Goal: Task Accomplishment & Management: Use online tool/utility

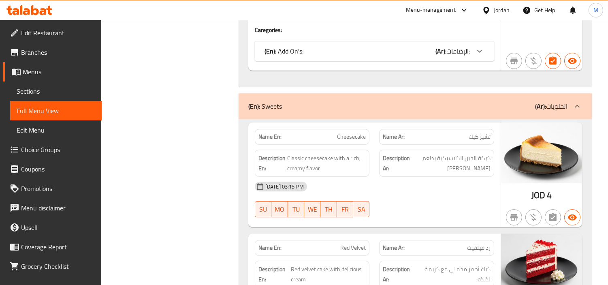
scroll to position [4365, 0]
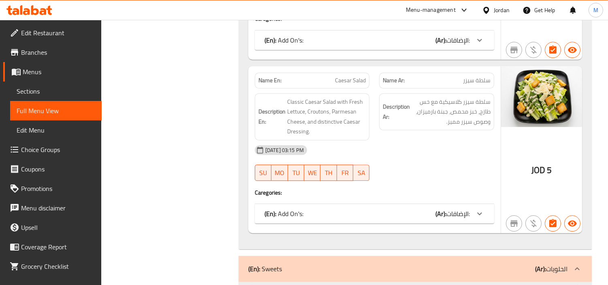
click at [499, 7] on div "Jordan" at bounding box center [501, 10] width 16 height 9
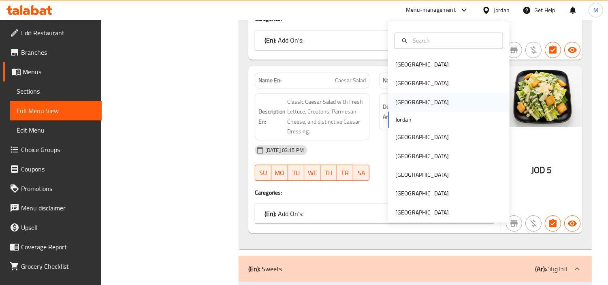
click at [406, 102] on div "Iraq" at bounding box center [448, 102] width 121 height 19
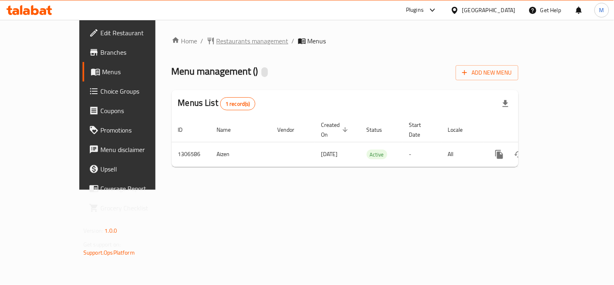
click at [217, 39] on span "Restaurants management" at bounding box center [253, 41] width 72 height 10
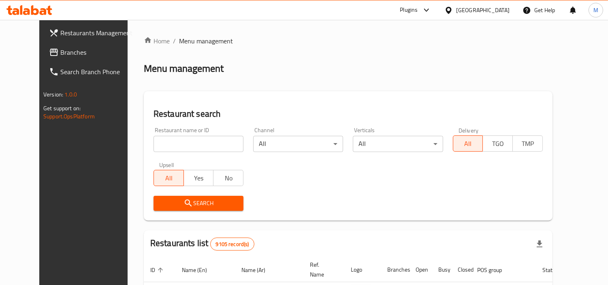
click at [216, 142] on input "search" at bounding box center [198, 144] width 90 height 16
paste input "697643"
type input "697643"
click button "Search" at bounding box center [198, 203] width 90 height 15
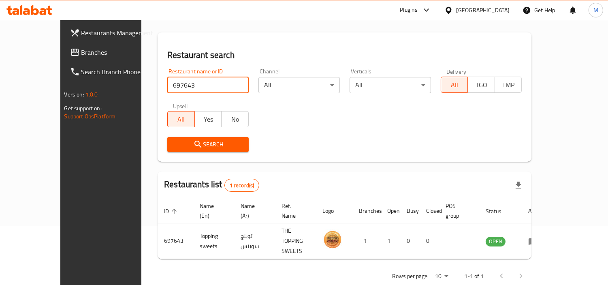
scroll to position [61, 0]
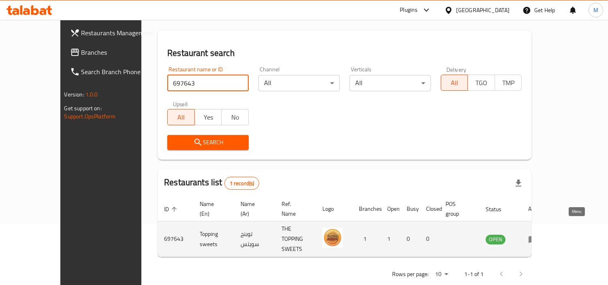
click at [538, 234] on icon "enhanced table" at bounding box center [533, 239] width 10 height 10
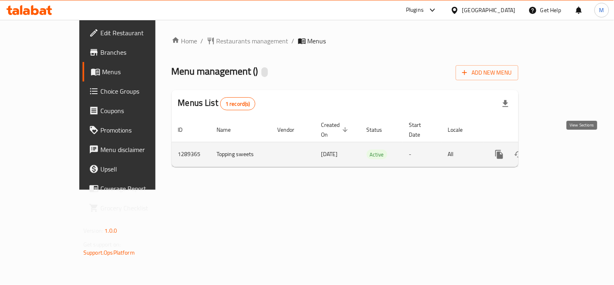
click at [562, 151] on icon "enhanced table" at bounding box center [557, 154] width 7 height 7
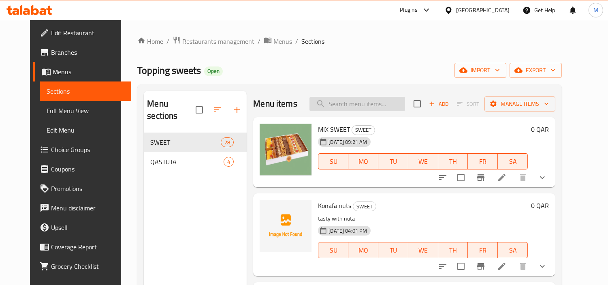
click at [390, 104] on input "search" at bounding box center [357, 104] width 96 height 14
paste input "MeDALLAA"
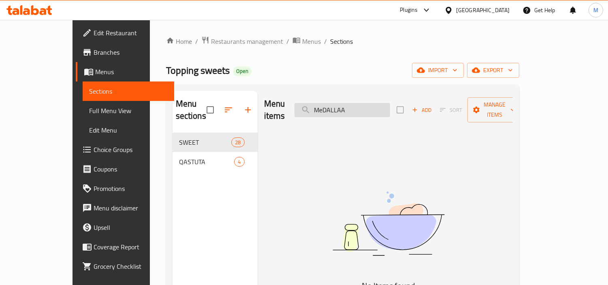
click at [390, 104] on input "MeDALLAA" at bounding box center [342, 110] width 96 height 14
paste input "المدلعة"
click at [390, 104] on input "المدلعة" at bounding box center [342, 110] width 96 height 14
type input "ال"
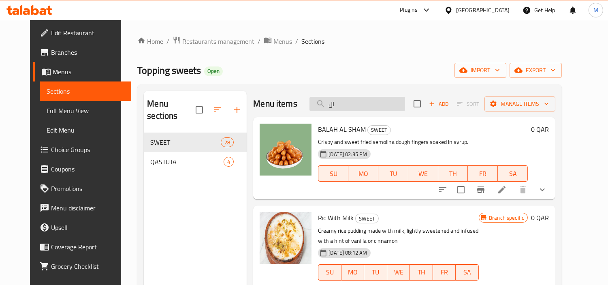
click at [358, 106] on input "ال" at bounding box center [357, 104] width 96 height 14
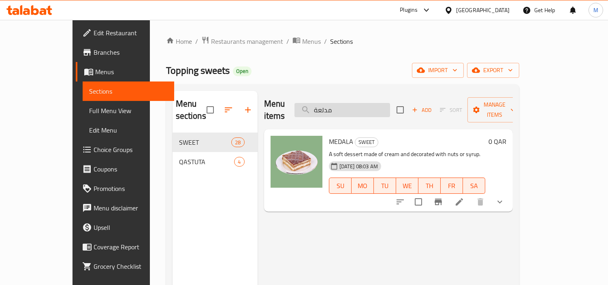
click at [381, 103] on input "مدلعة" at bounding box center [342, 110] width 96 height 14
paste input "petyfor"
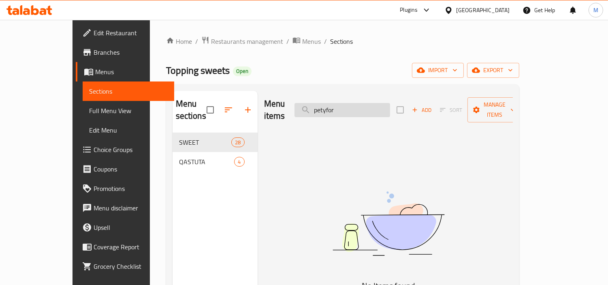
click at [362, 103] on input "petyfor" at bounding box center [342, 110] width 96 height 14
paste input "basbosa cream"
click at [362, 103] on input "petyfor" at bounding box center [342, 110] width 96 height 14
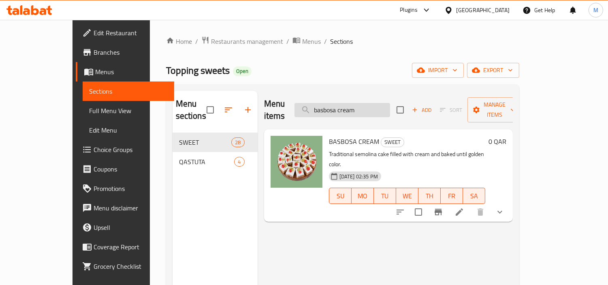
click at [357, 103] on input "basbosa cream" at bounding box center [342, 110] width 96 height 14
paste input "with nuts"
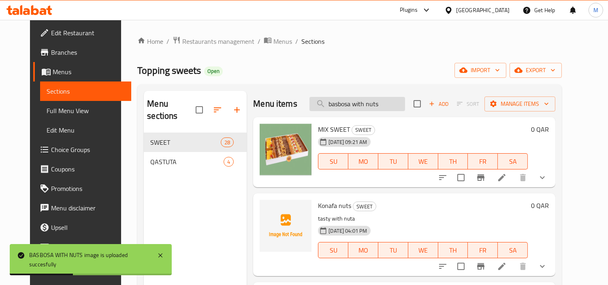
click at [382, 101] on input "basbosa with nuts" at bounding box center [357, 104] width 96 height 14
paste input "plain"
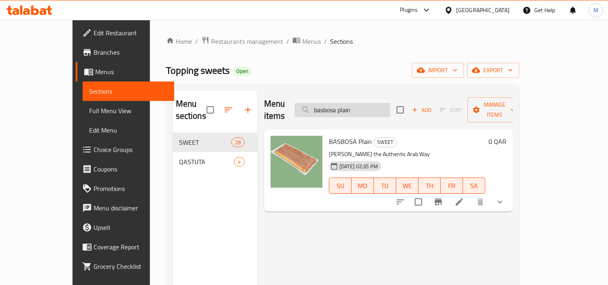
click at [355, 104] on input "basbosa plain" at bounding box center [342, 110] width 96 height 14
paste input "nutella"
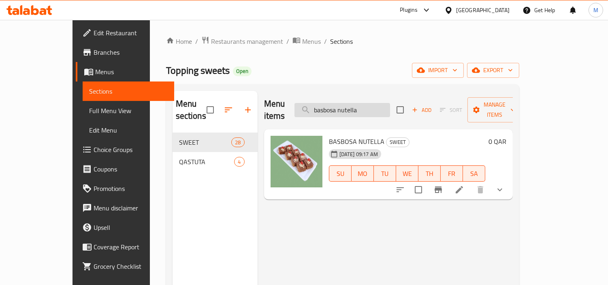
click at [377, 104] on input "basbosa nutella" at bounding box center [342, 110] width 96 height 14
paste input "Butter biscuits"
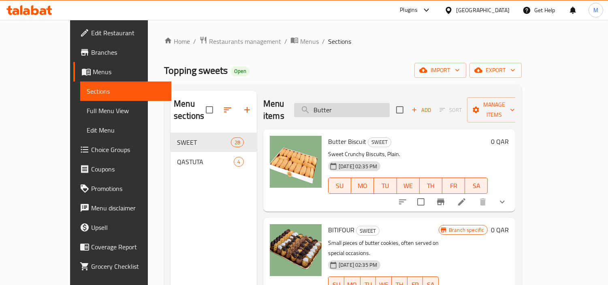
click at [384, 108] on input "Butter" at bounding box center [342, 110] width 96 height 14
paste input "basema"
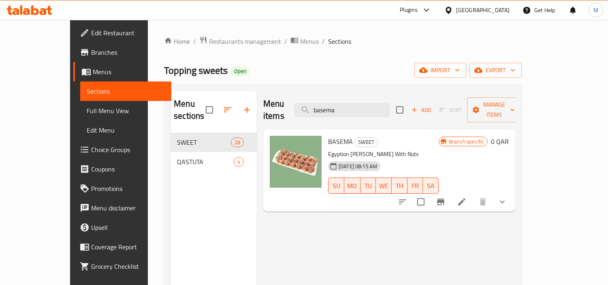
type input "basema"
